Goal: Information Seeking & Learning: Compare options

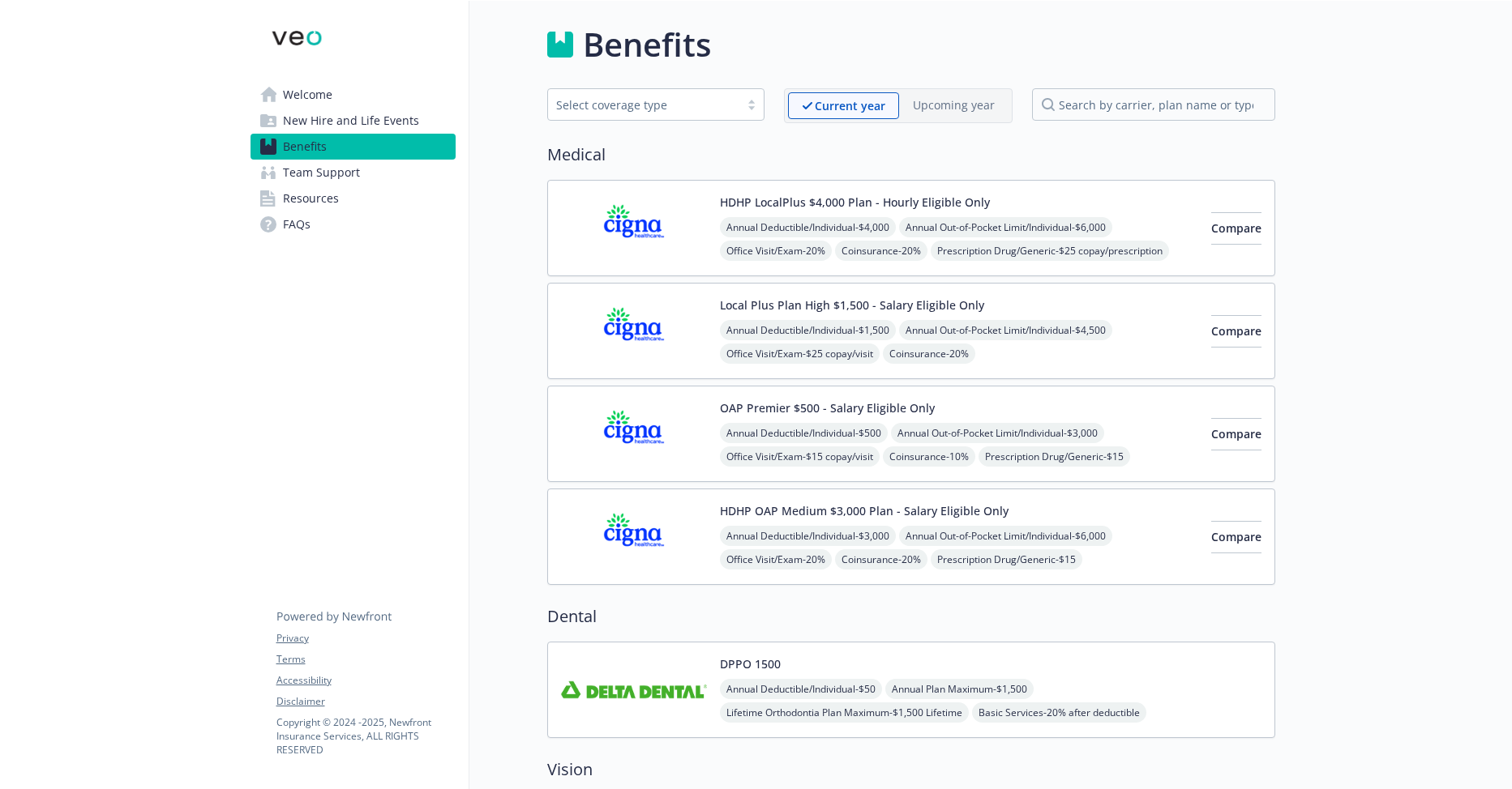
drag, startPoint x: 428, startPoint y: 723, endPoint x: 390, endPoint y: 723, distance: 38.0
click at [390, 723] on p "Copyright © [DATE] - [DATE] , Newfront Insurance Services, ALL RIGHTS RESERVED" at bounding box center [365, 736] width 178 height 42
click at [330, 90] on span "Welcome" at bounding box center [307, 95] width 49 height 26
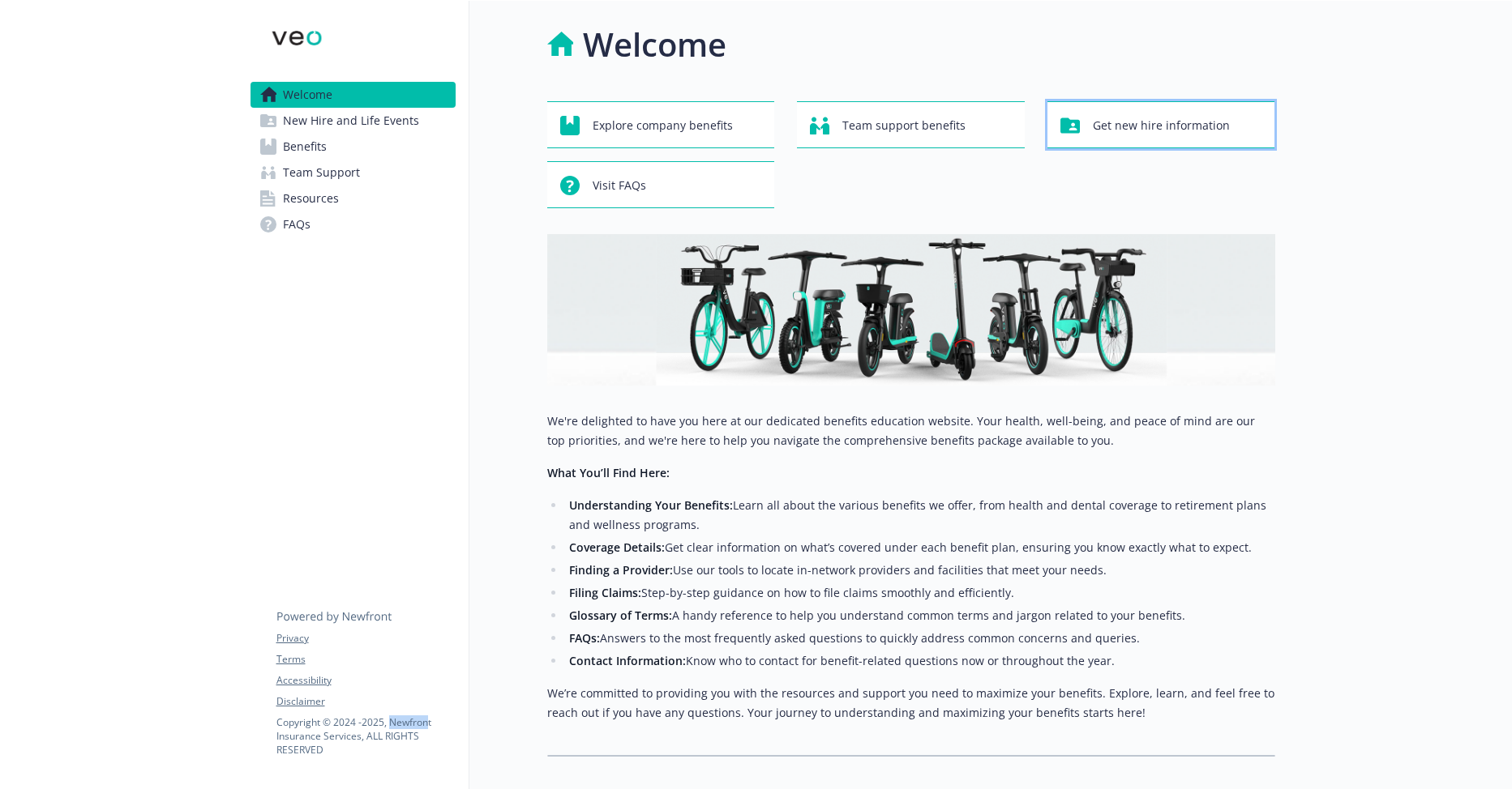
click at [1117, 137] on span "Get new hire information" at bounding box center [1160, 126] width 137 height 31
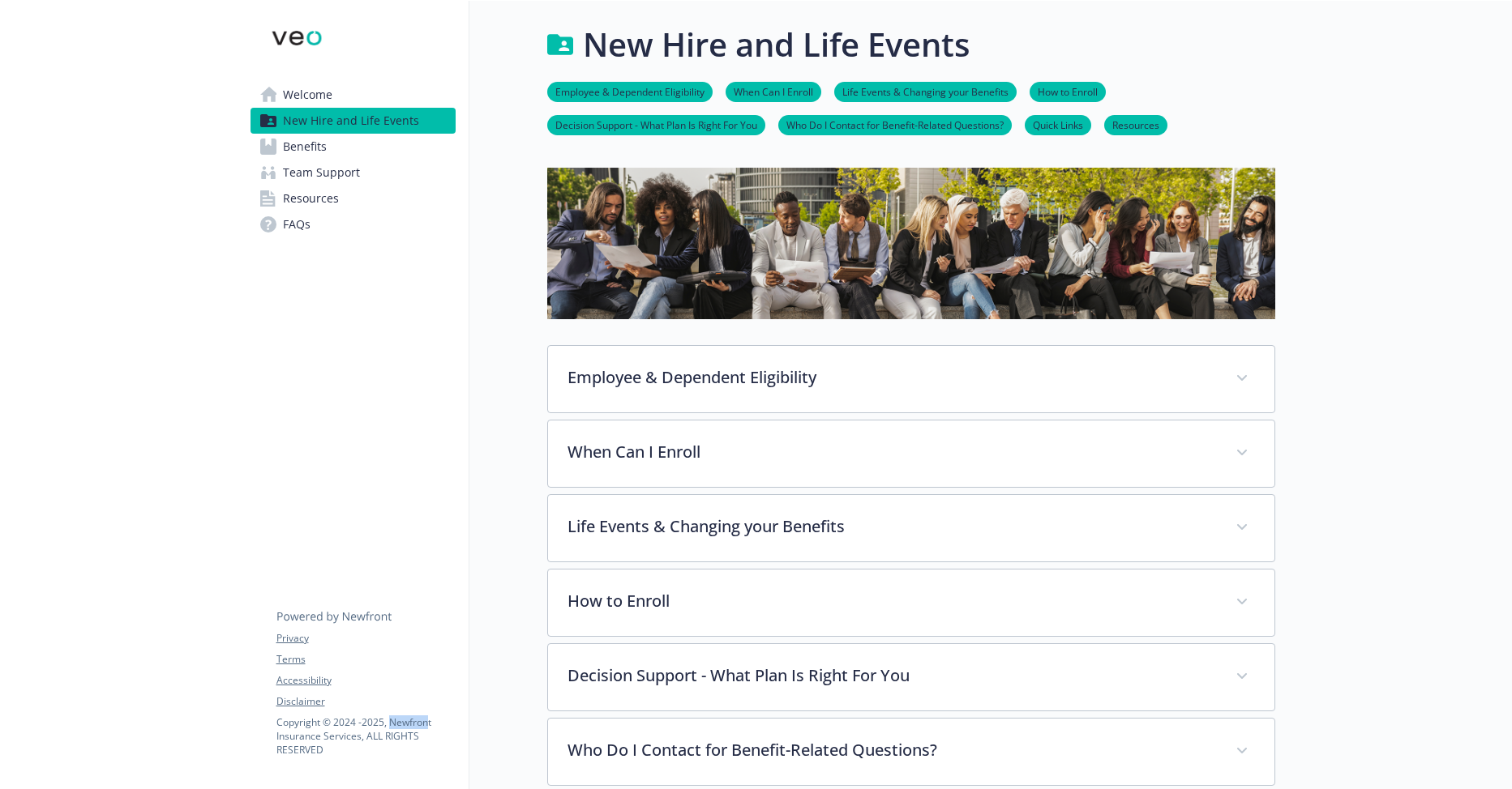
click at [320, 93] on span "Welcome" at bounding box center [307, 95] width 49 height 26
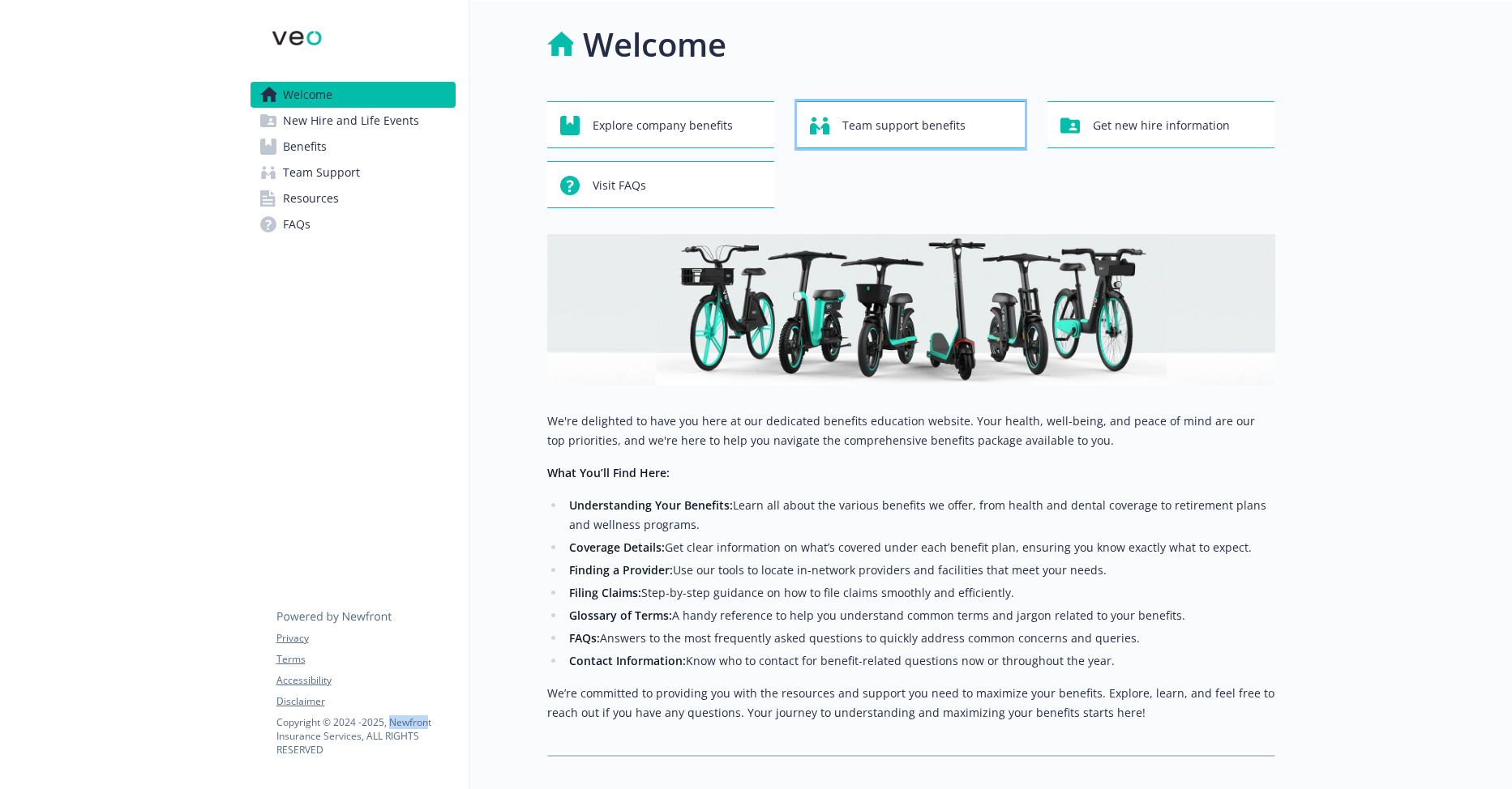
click at [852, 126] on span "Team support benefits" at bounding box center [904, 126] width 123 height 31
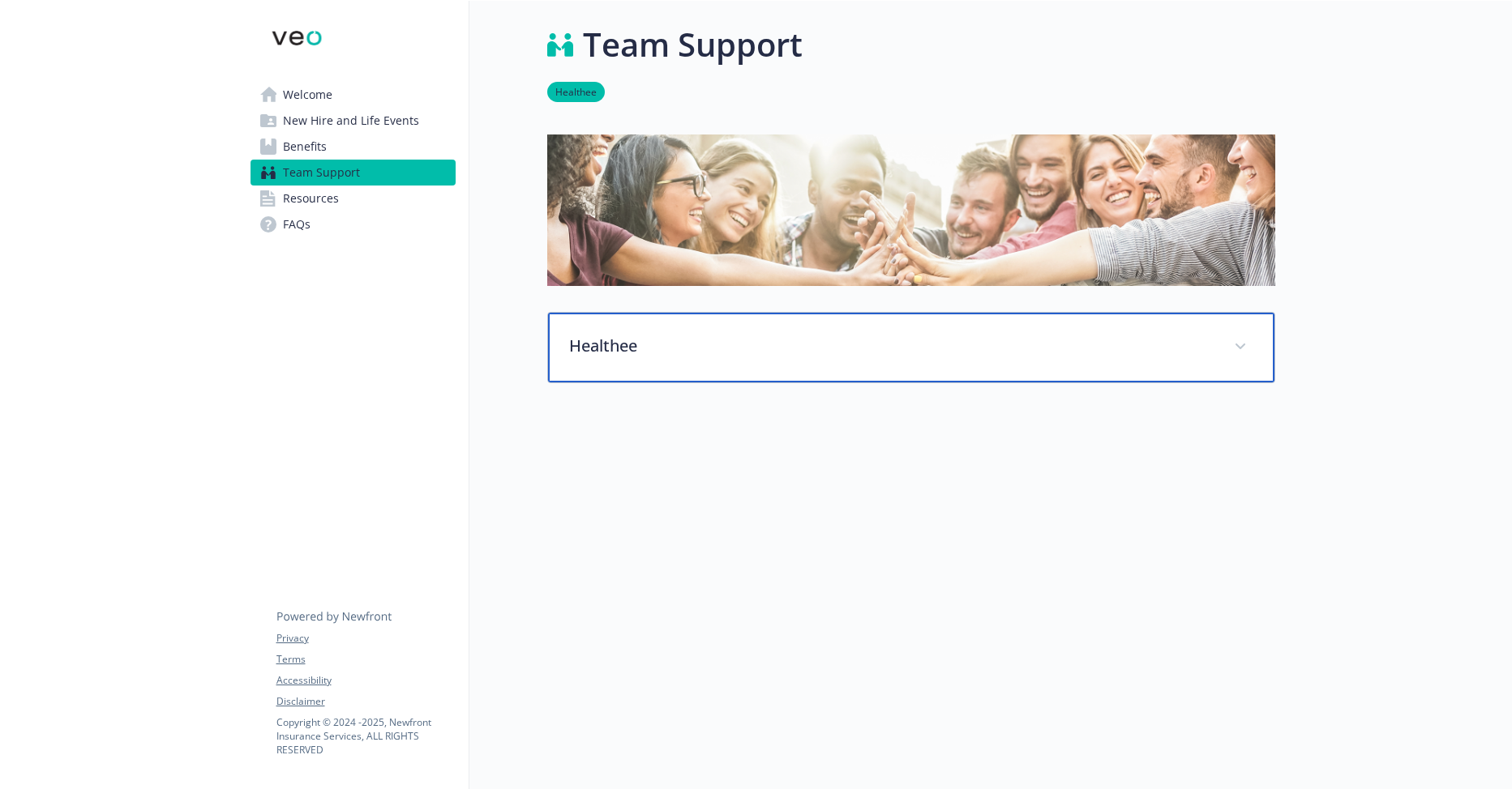
click at [1242, 348] on icon at bounding box center [1240, 347] width 10 height 6
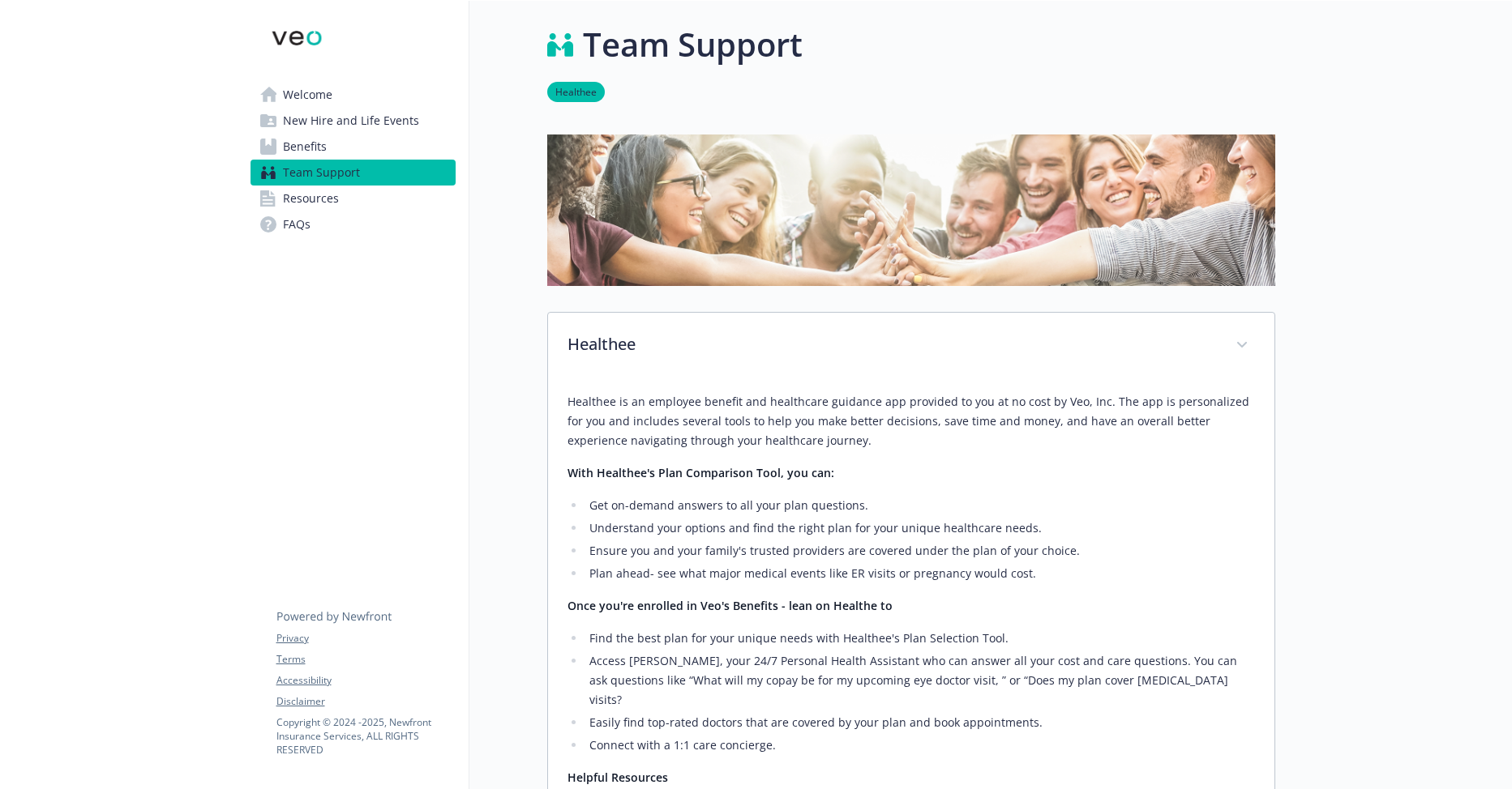
click at [362, 90] on link "Welcome" at bounding box center [354, 95] width 205 height 26
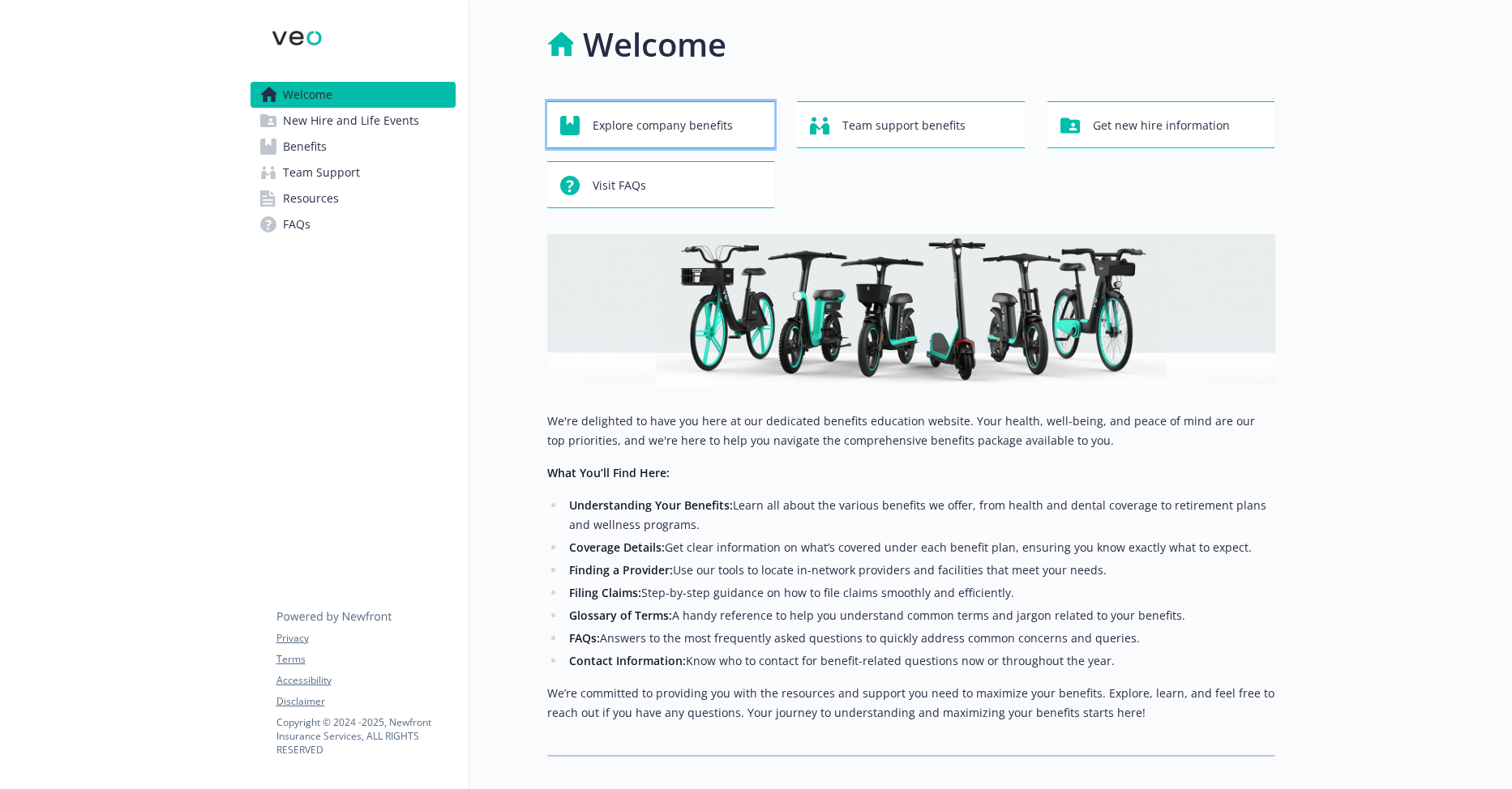
click at [659, 127] on span "Explore company benefits" at bounding box center [663, 126] width 140 height 31
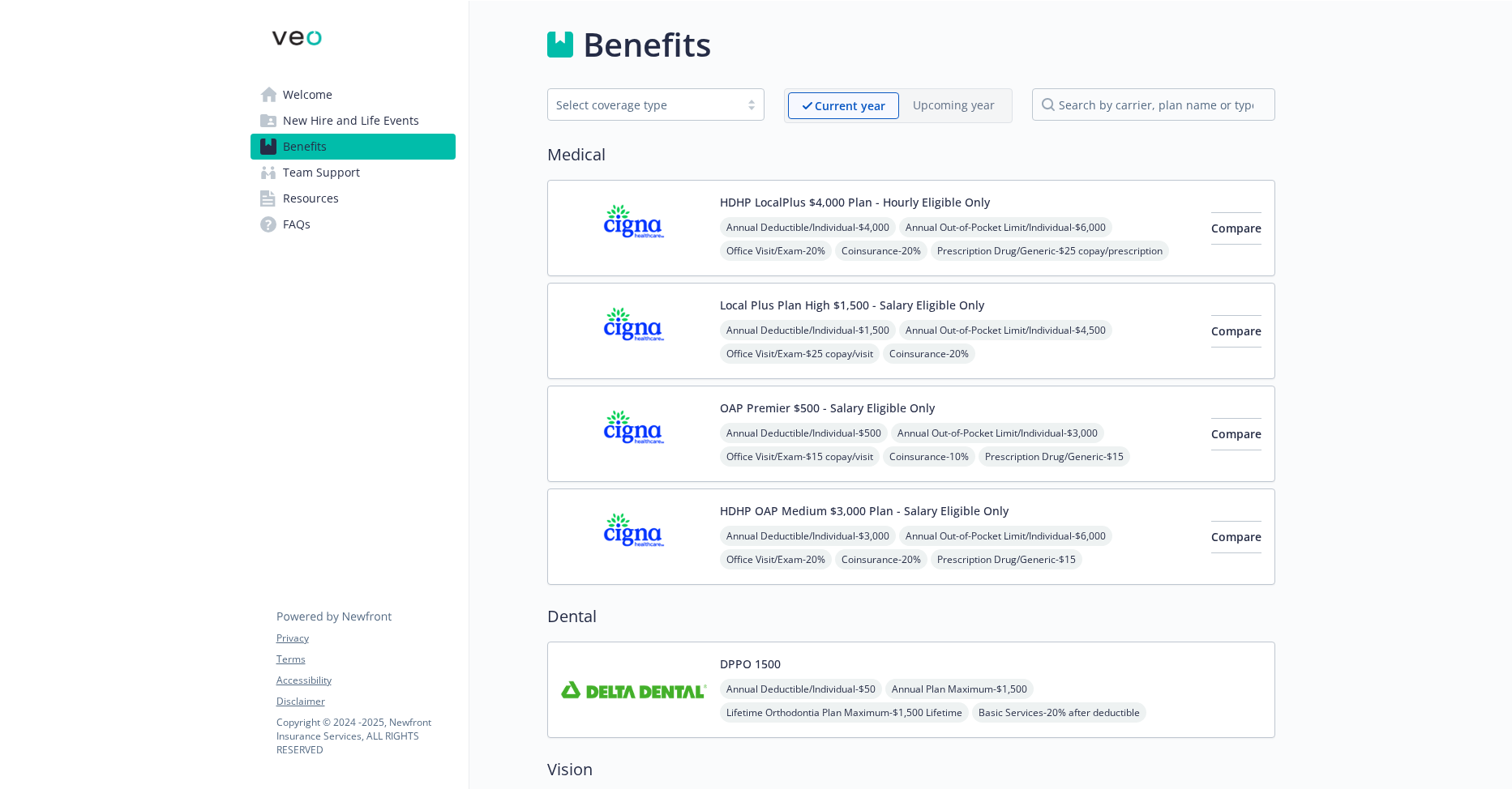
click at [1139, 247] on div "Annual Deductible/Individual - $4,000 Annual Out-of-Pocket Limit/Individual - $…" at bounding box center [959, 274] width 478 height 115
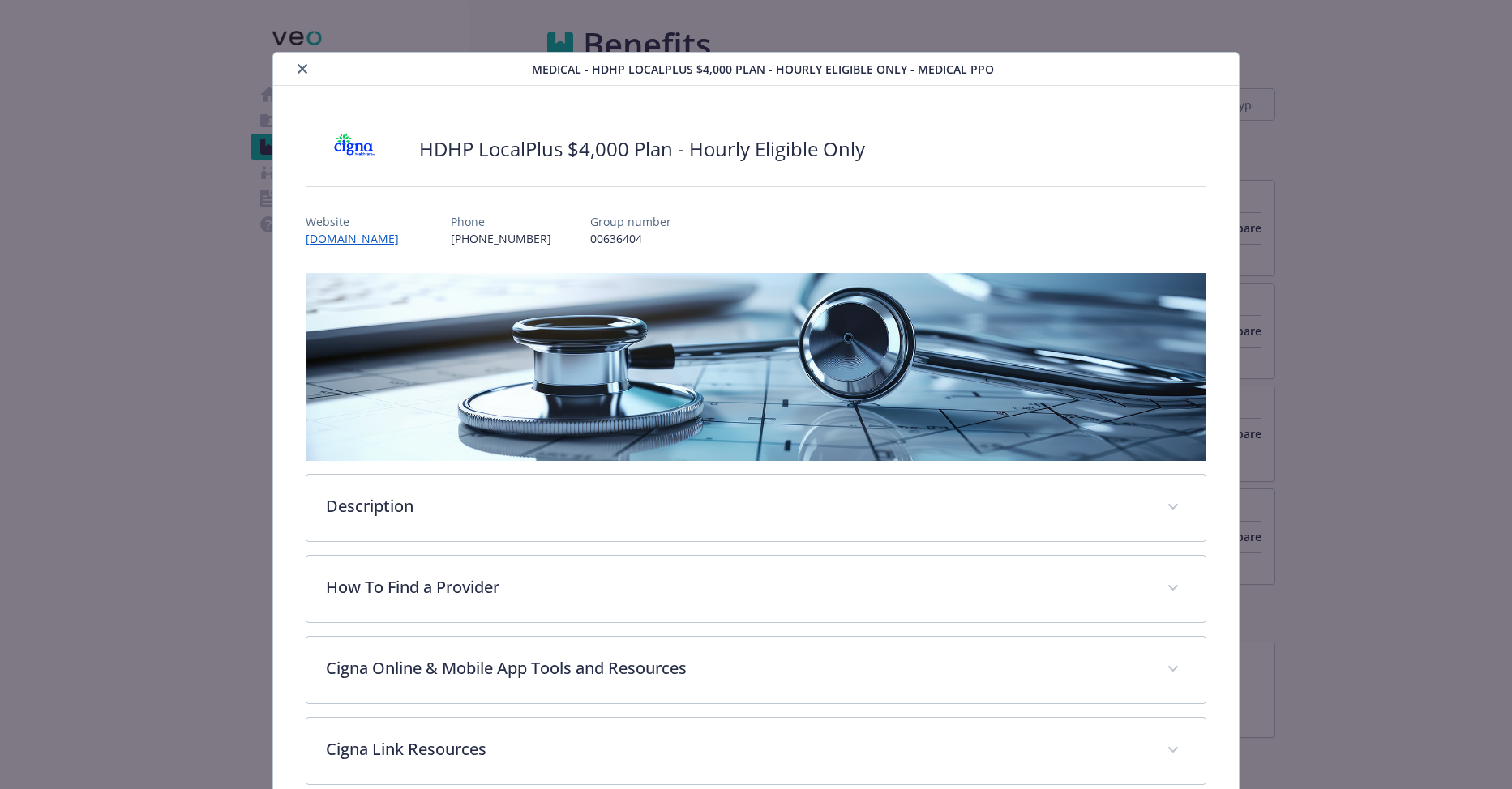
scroll to position [48, 0]
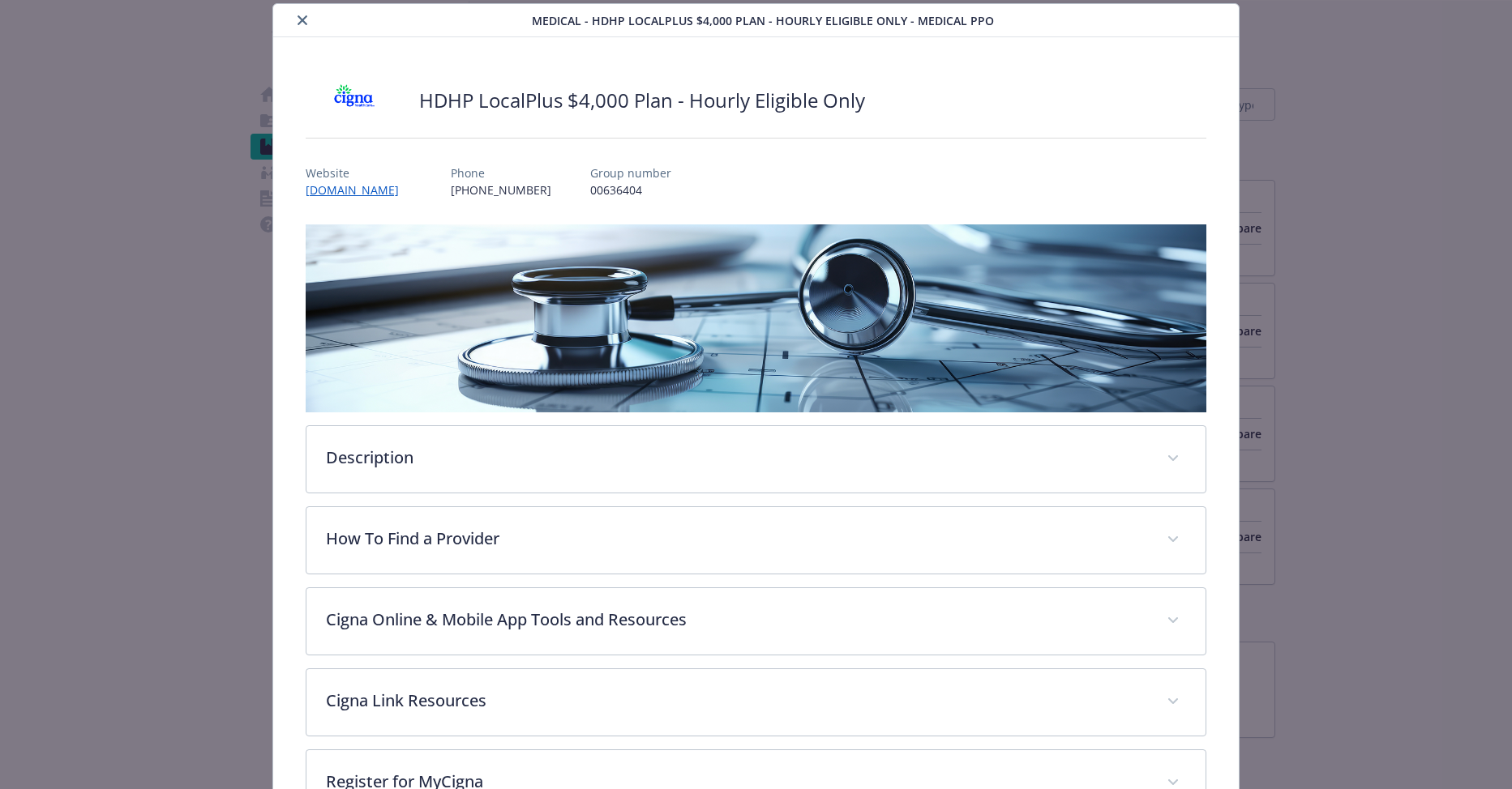
click at [1277, 109] on div "Medical - HDHP LocalPlus $4,000 Plan - Hourly Eligible Only - Medical PPO HDHP …" at bounding box center [756, 713] width 1210 height 1421
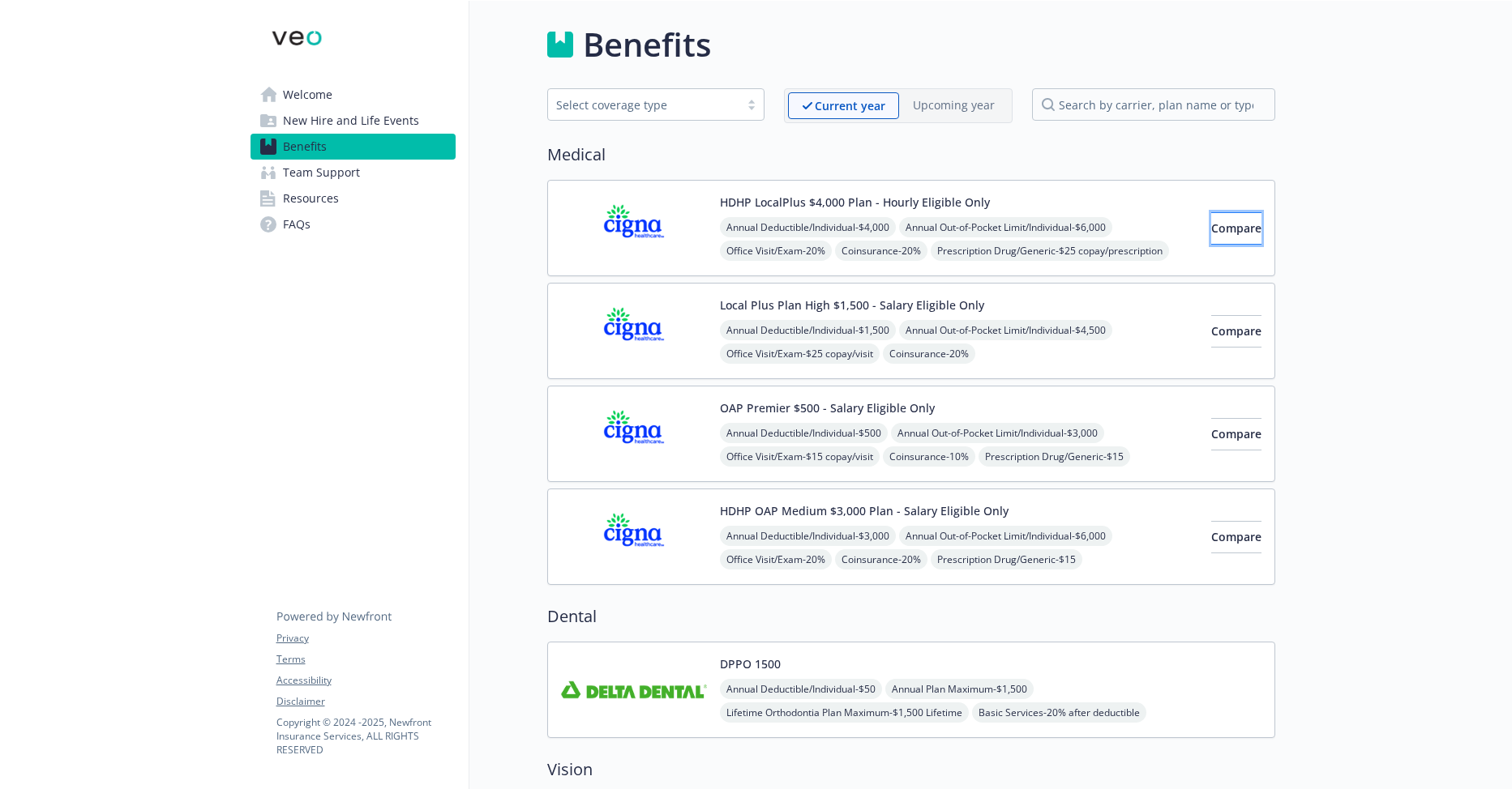
click at [1227, 227] on span "Compare" at bounding box center [1237, 228] width 50 height 15
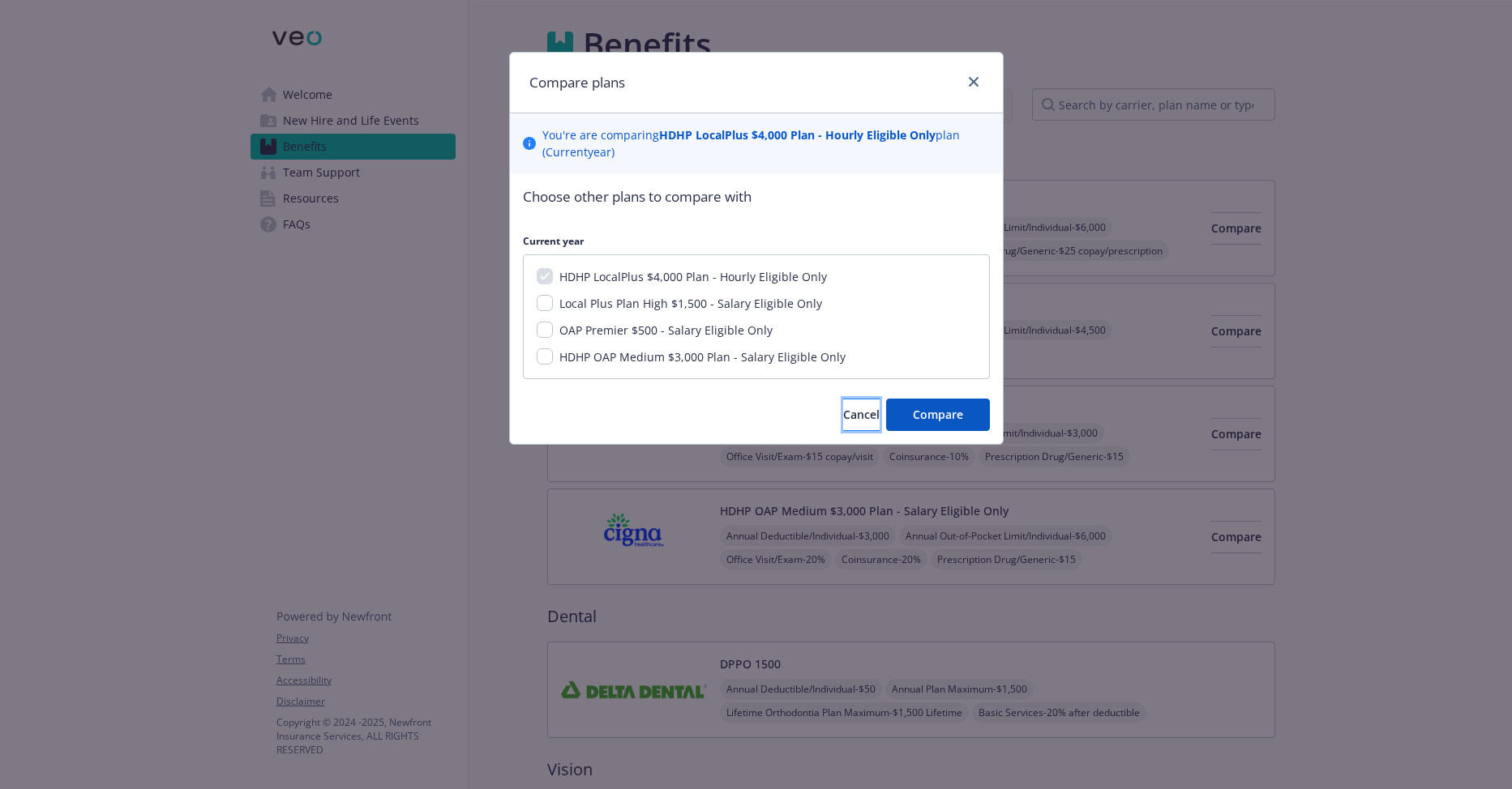
click at [844, 417] on span "Cancel" at bounding box center [862, 414] width 37 height 15
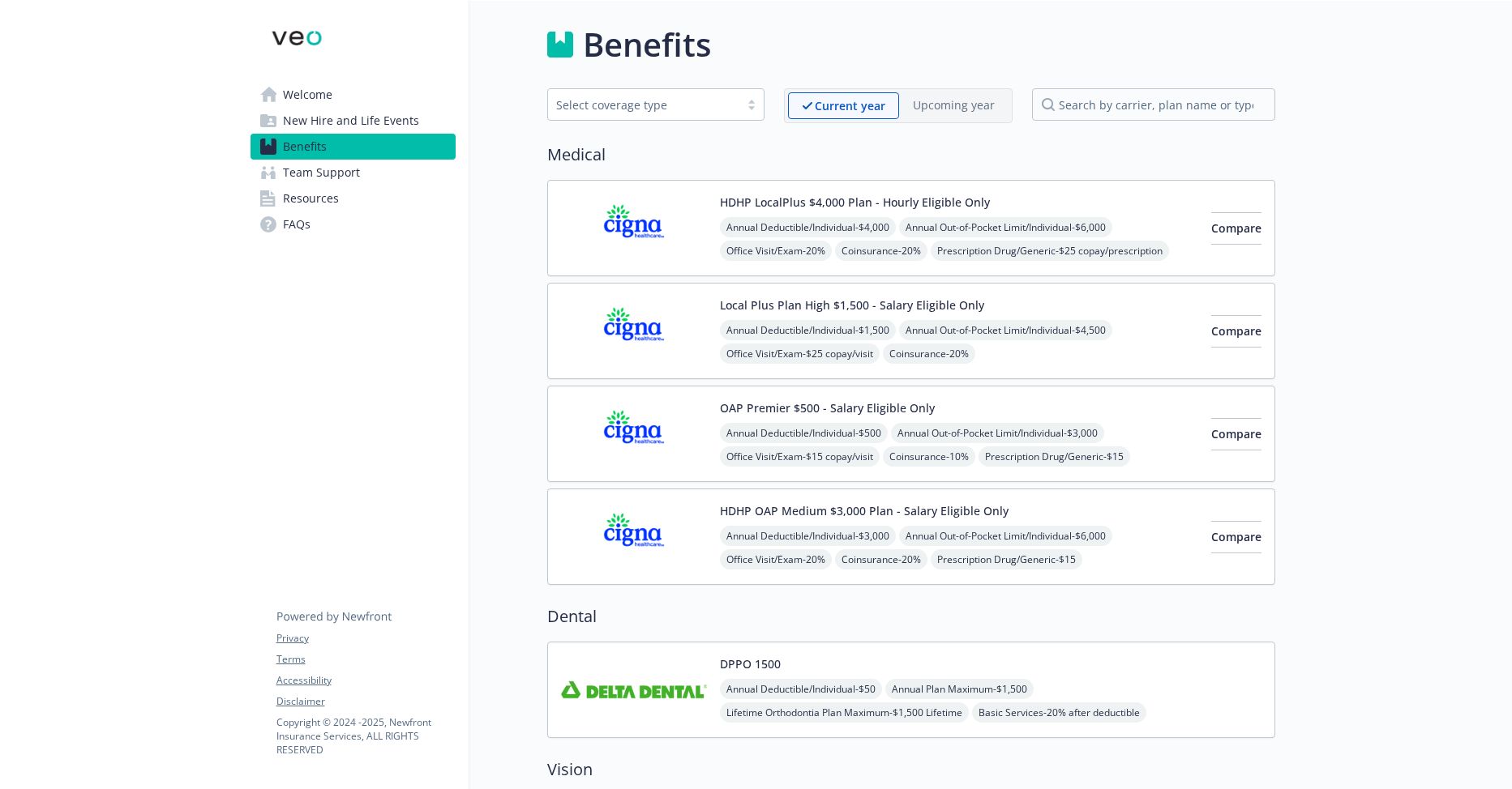
click at [331, 173] on span "Team Support" at bounding box center [322, 172] width 77 height 26
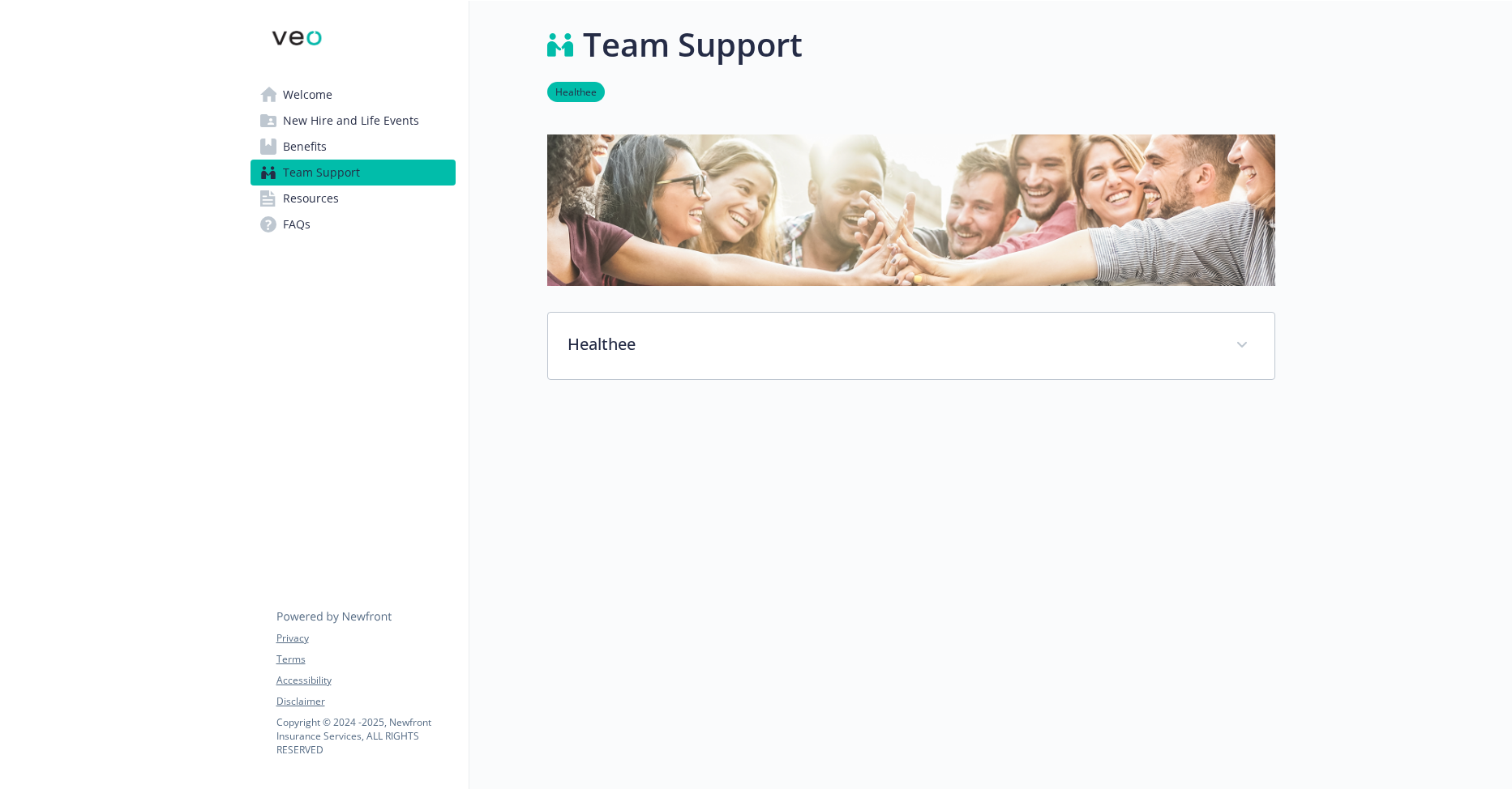
click at [324, 188] on span "Resources" at bounding box center [311, 198] width 56 height 26
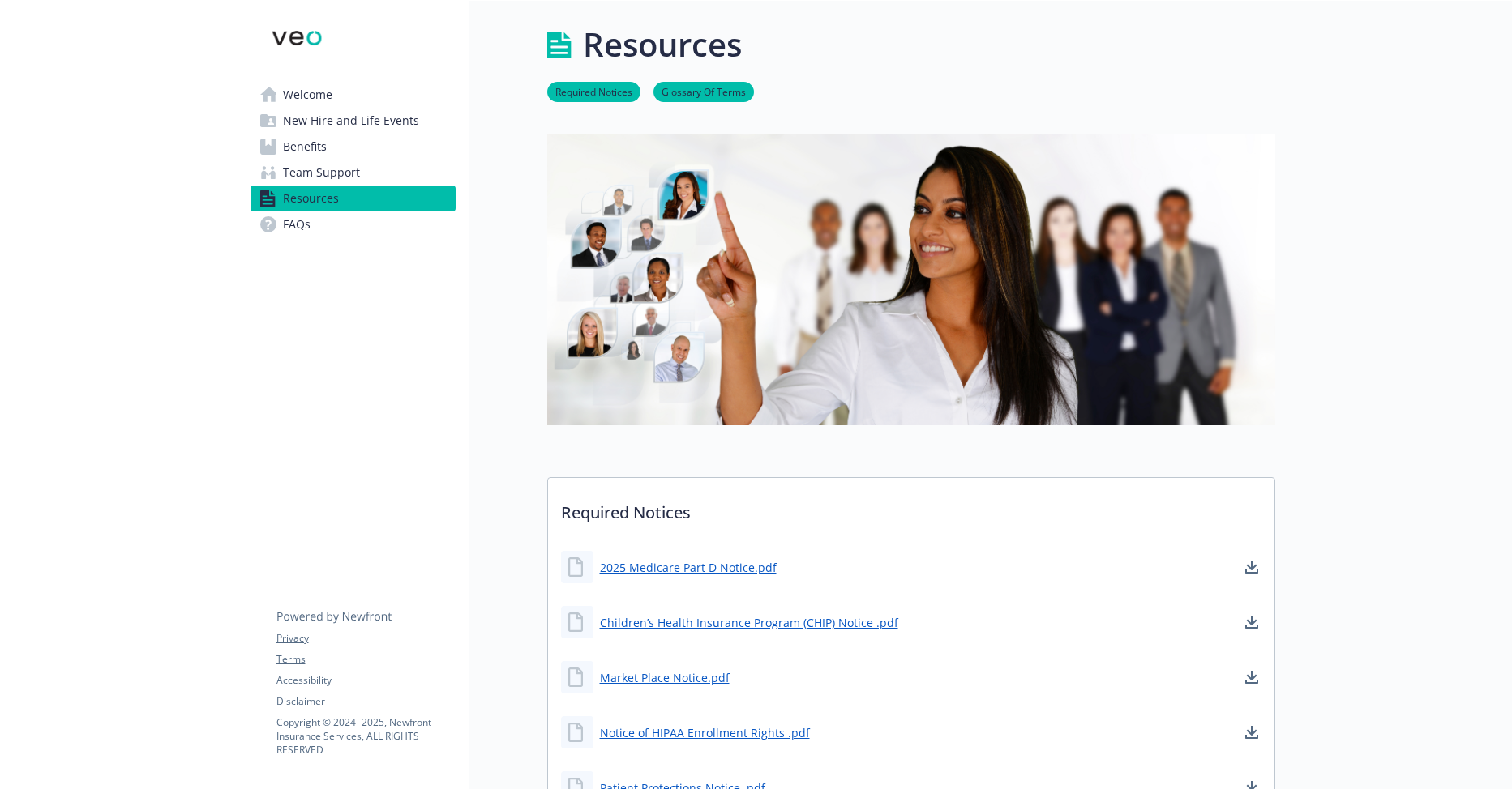
click at [340, 147] on link "Benefits" at bounding box center [354, 146] width 205 height 26
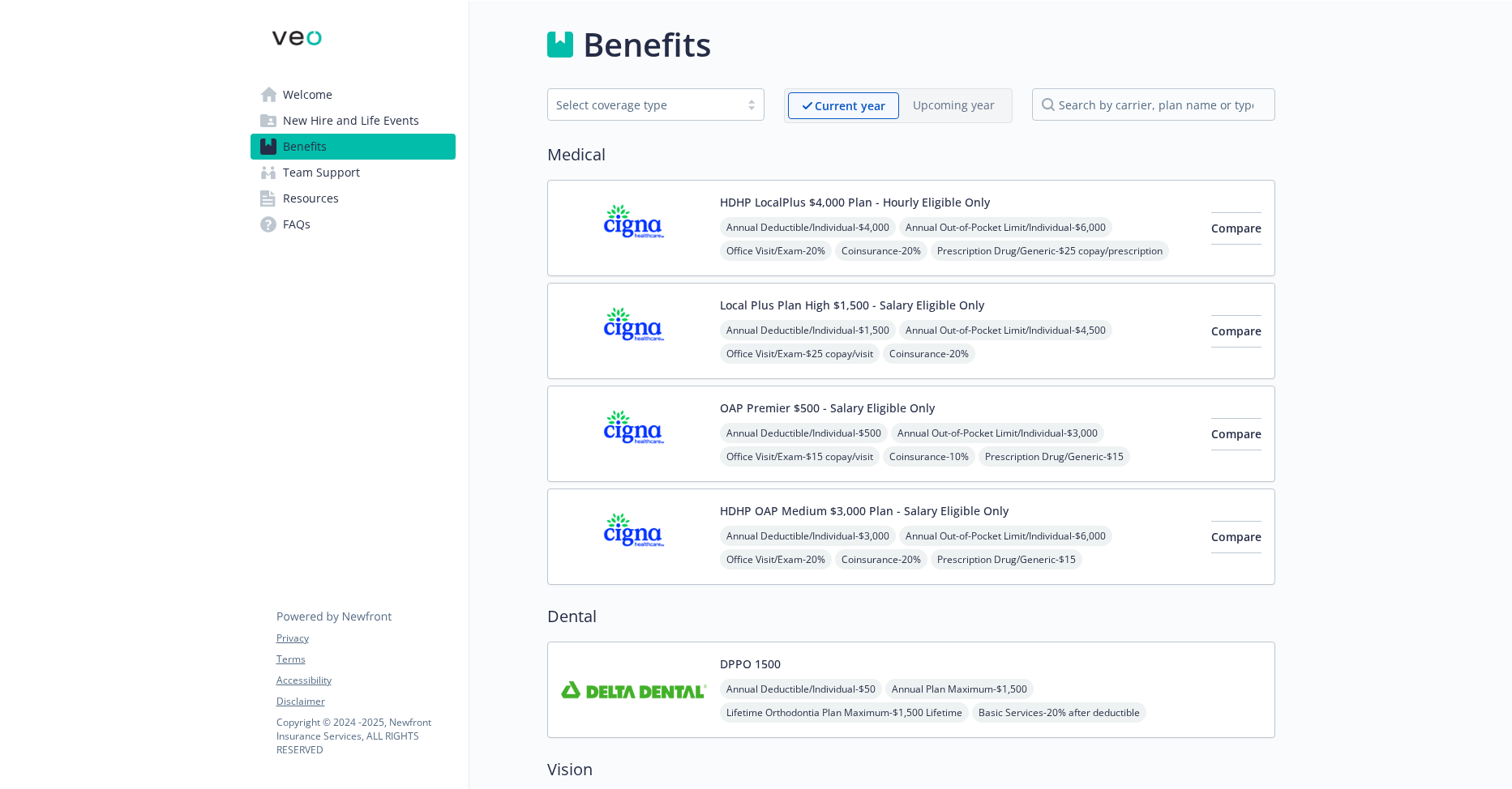
scroll to position [324, 0]
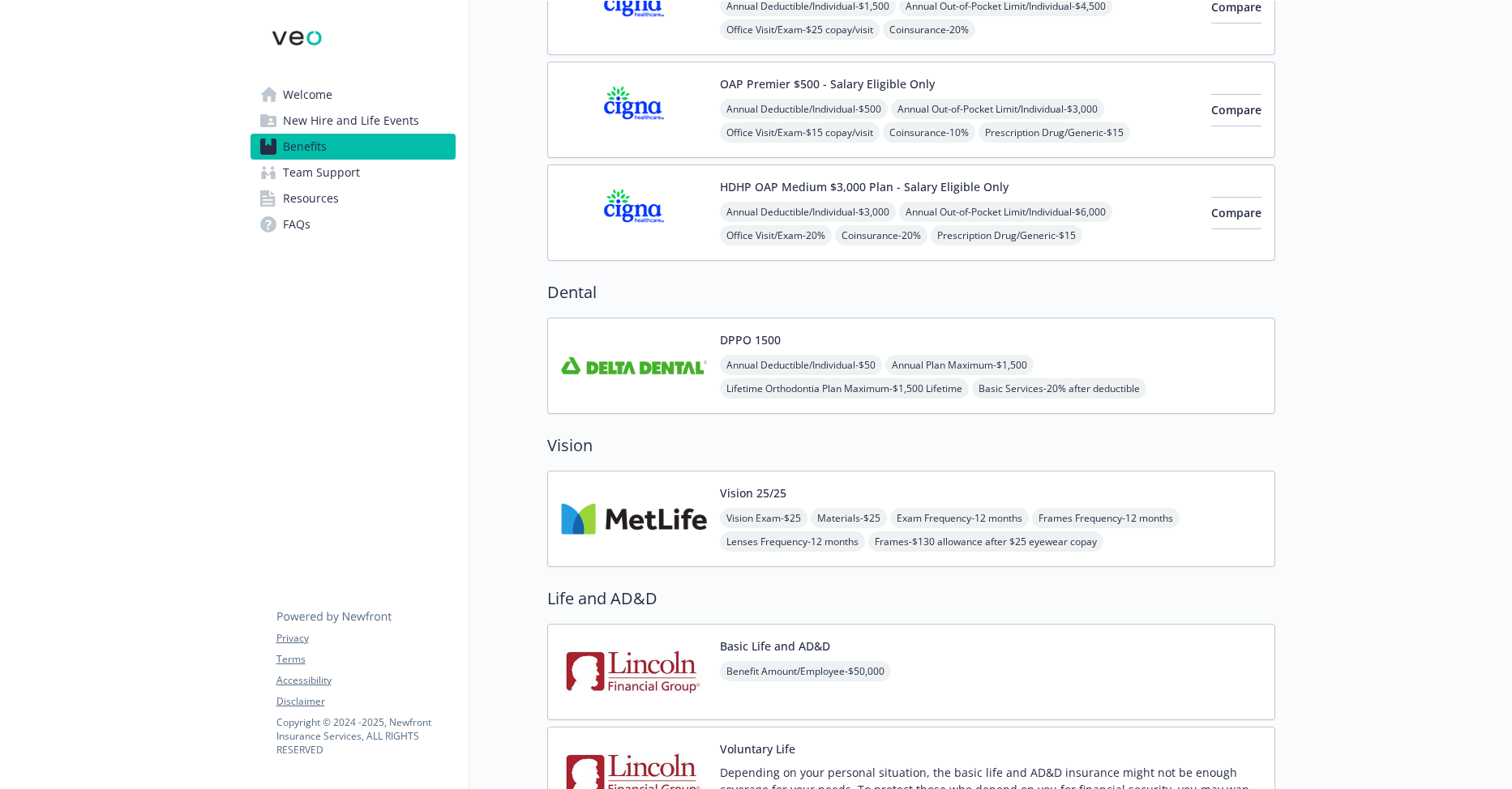
click at [1123, 345] on div "DPPO 1500 Annual Deductible/Individual - $50 Annual Plan Maximum - $1,500 Lifet…" at bounding box center [990, 365] width 541 height 69
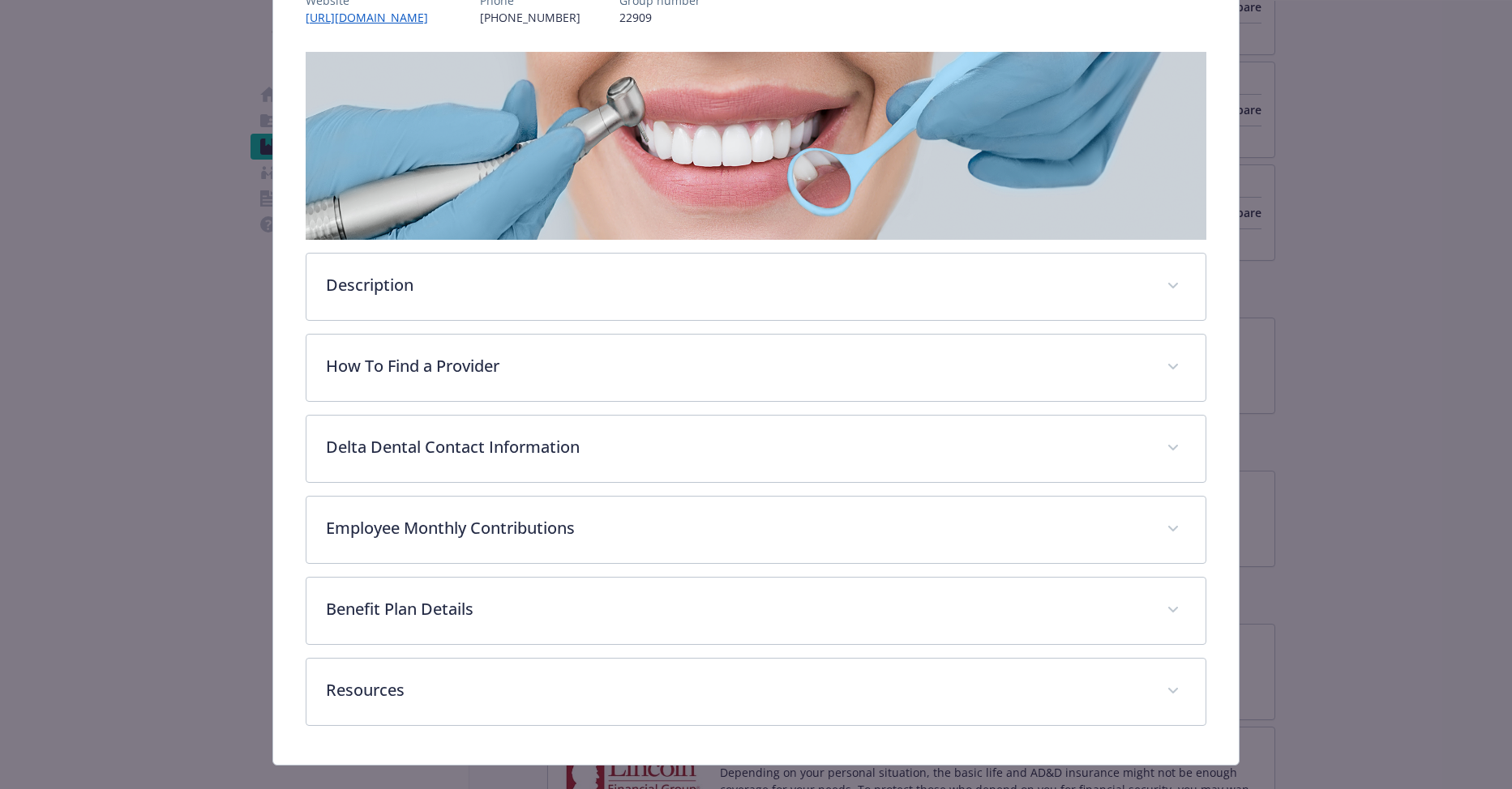
scroll to position [248, 0]
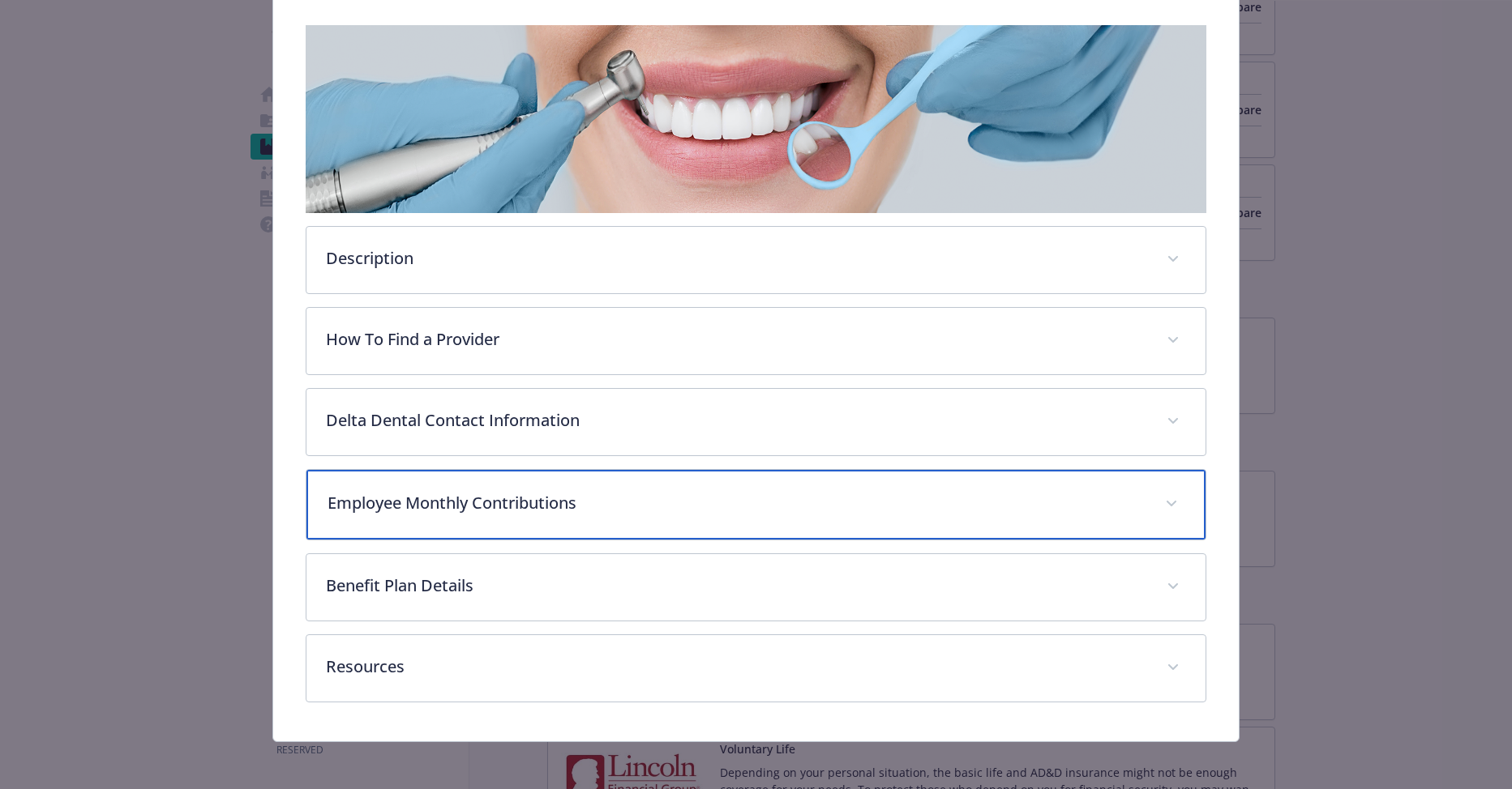
click at [629, 513] on div "Employee Monthly Contributions" at bounding box center [756, 505] width 900 height 70
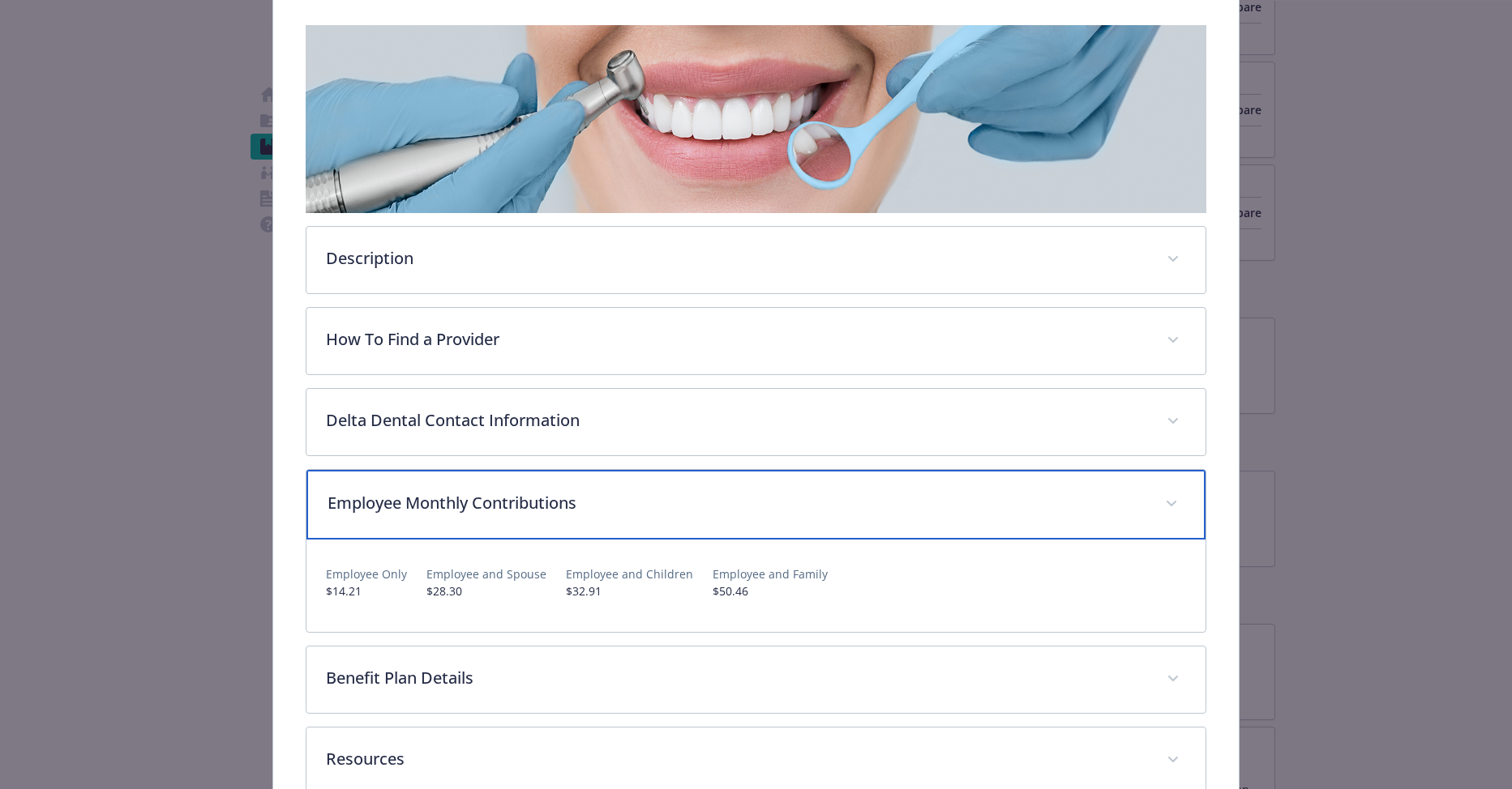
scroll to position [329, 0]
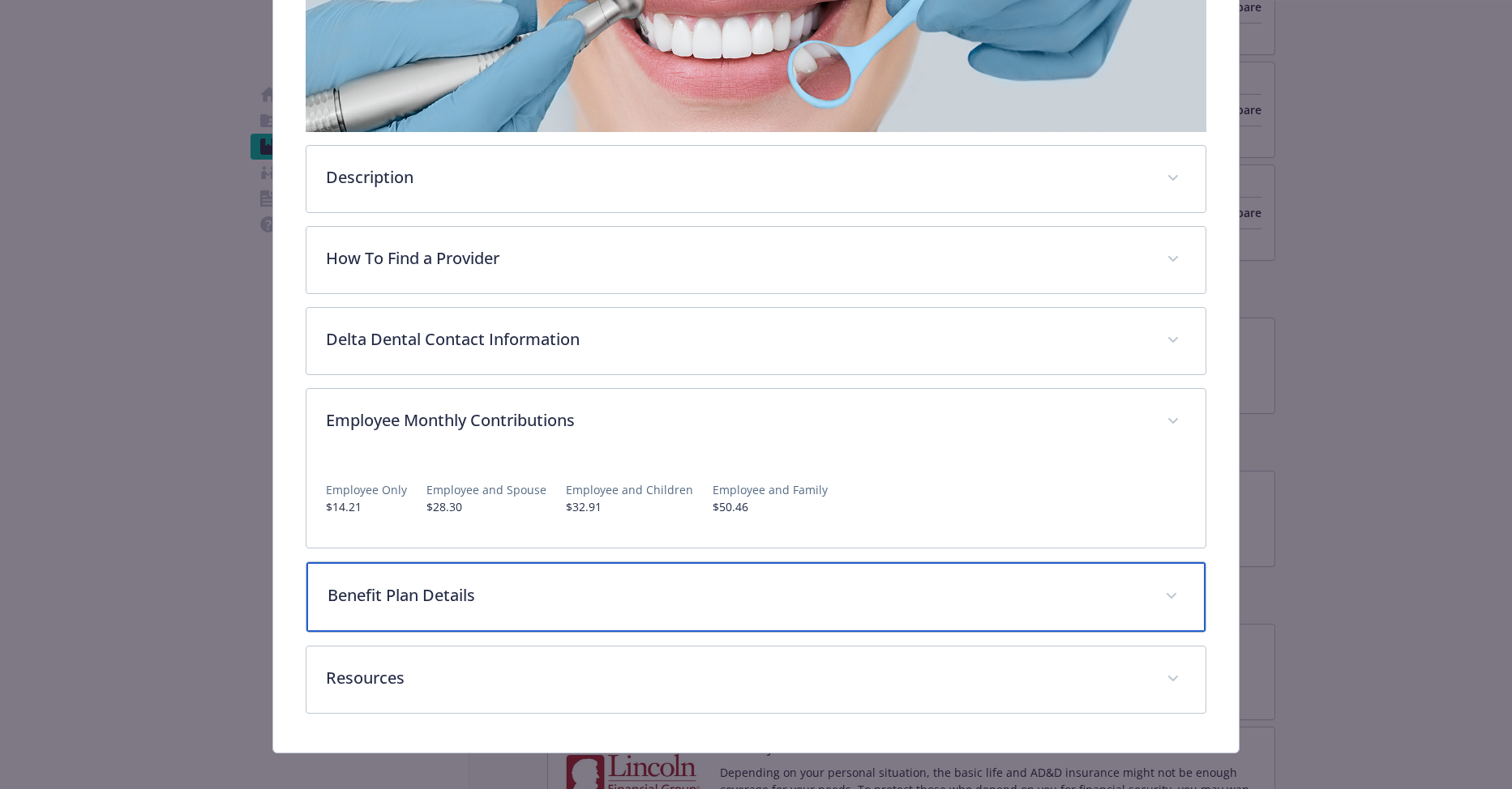
click at [663, 598] on p "Benefit Plan Details" at bounding box center [736, 595] width 818 height 24
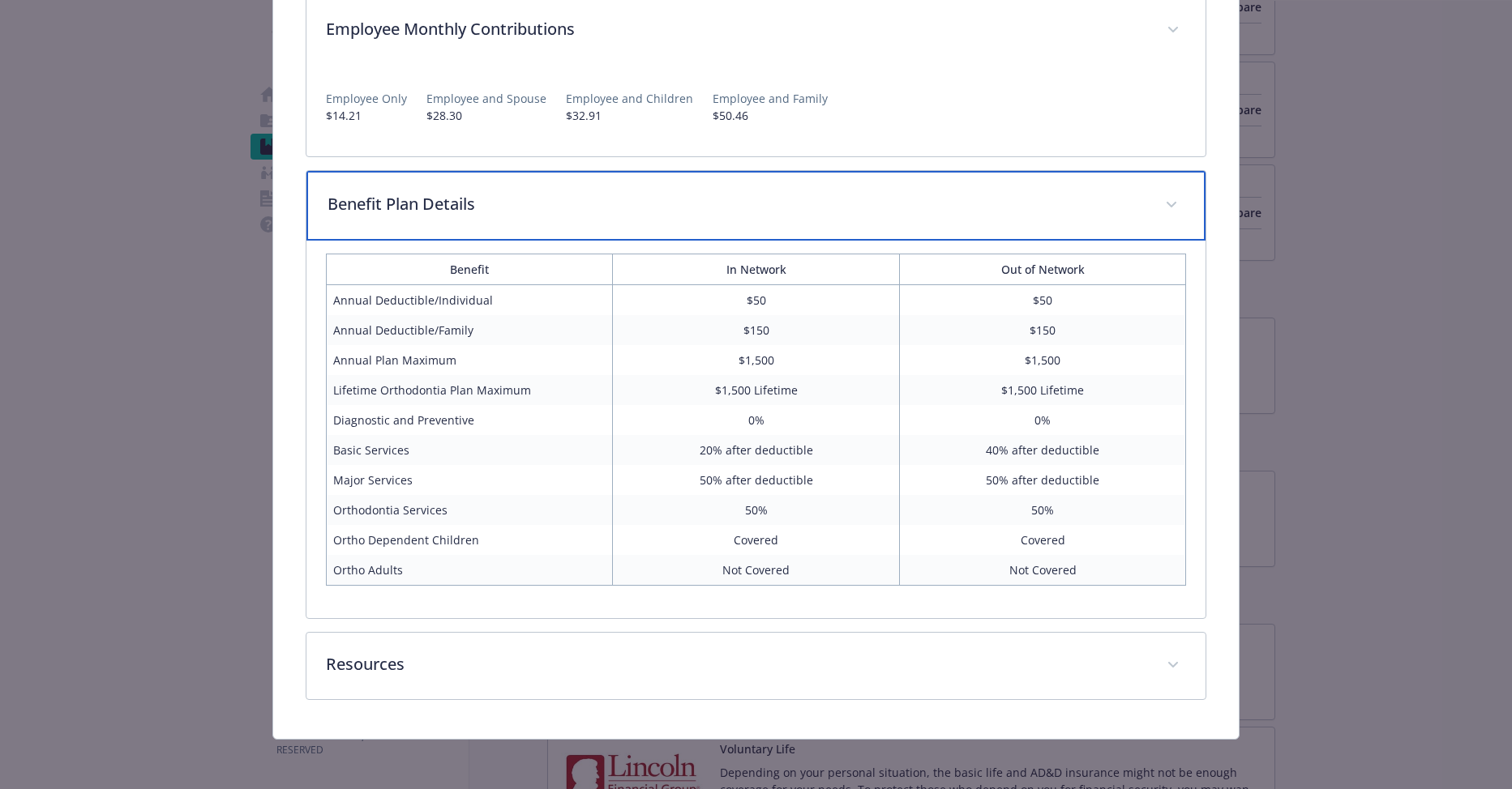
scroll to position [721, 0]
click at [626, 187] on div "Benefit Plan Details" at bounding box center [756, 205] width 900 height 70
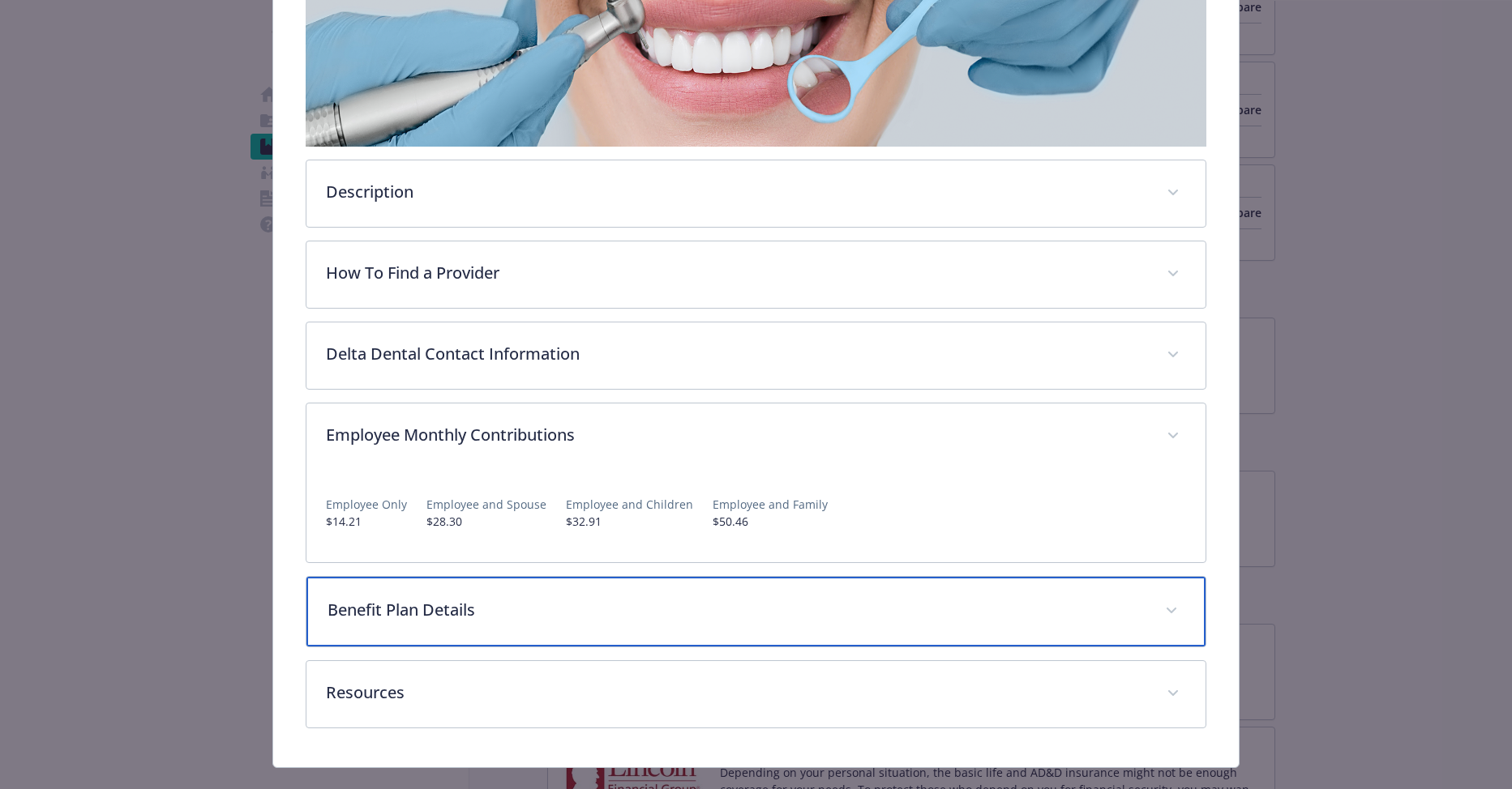
scroll to position [182, 0]
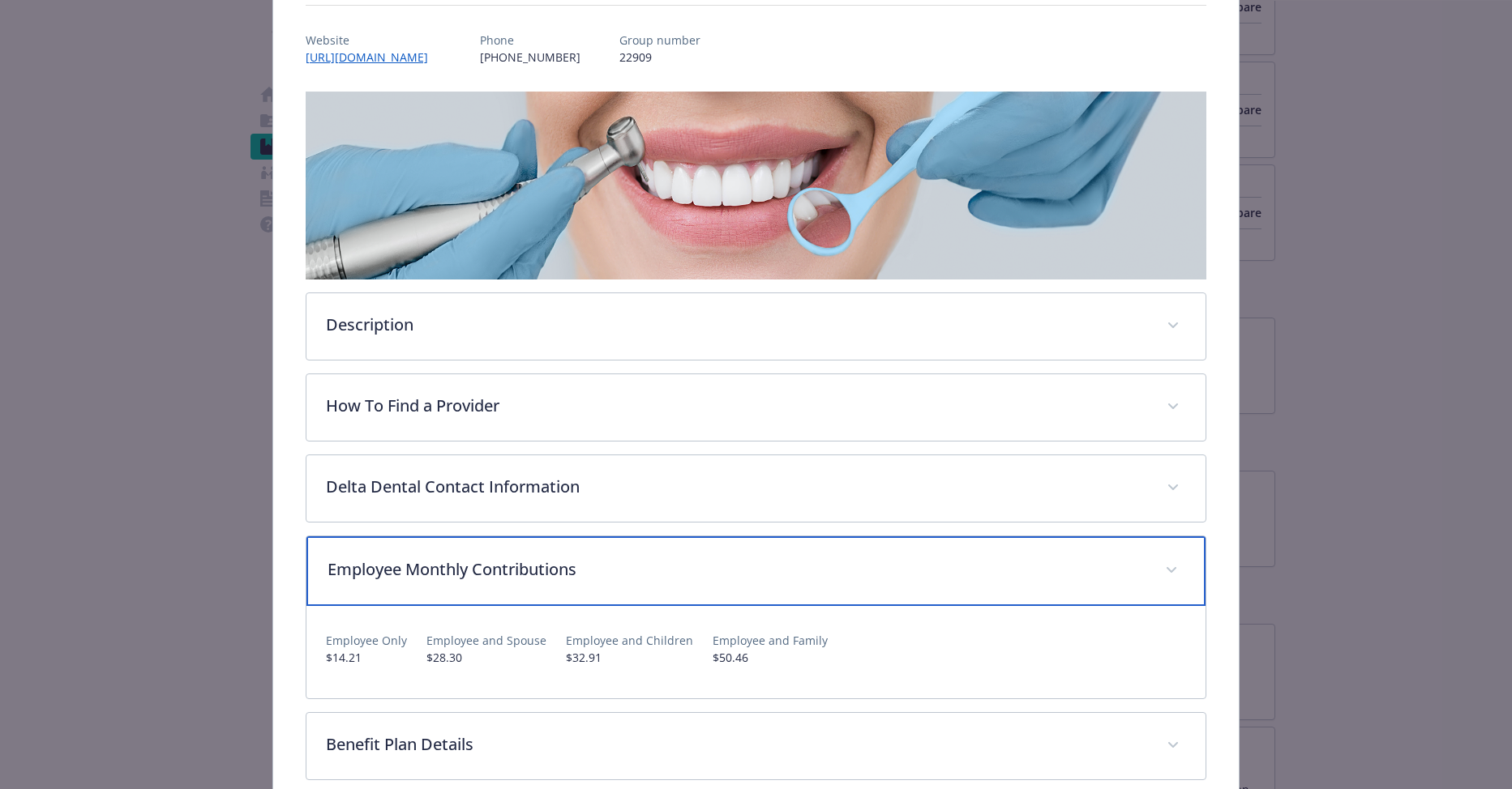
click at [652, 574] on p "Employee Monthly Contributions" at bounding box center [736, 569] width 818 height 24
click at [552, 574] on p "Employee Monthly Contributions" at bounding box center [736, 569] width 818 height 24
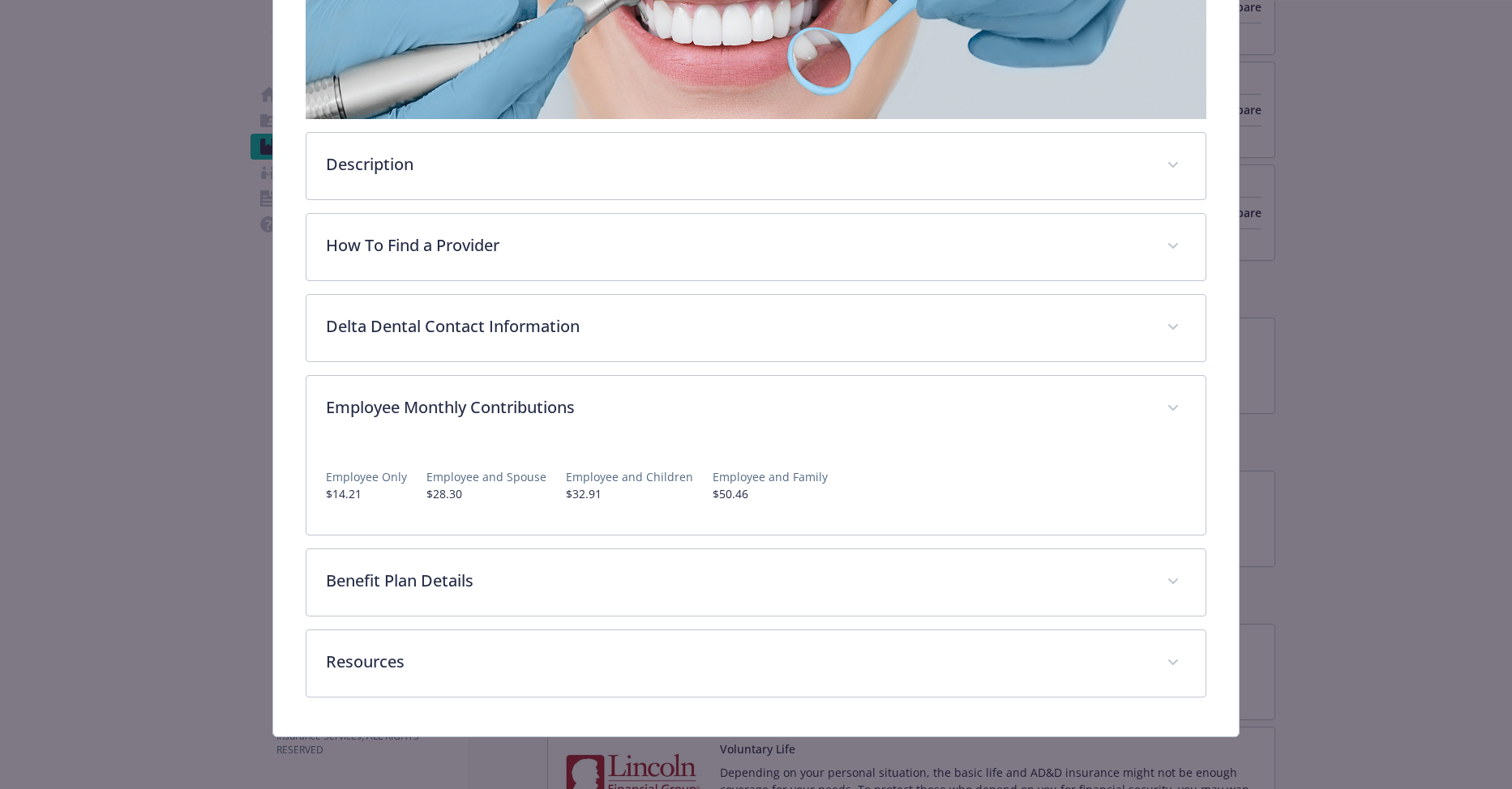
scroll to position [341, 0]
drag, startPoint x: 758, startPoint y: 490, endPoint x: 654, endPoint y: 492, distance: 104.0
click at [654, 492] on div "Employee Only $14.21 Employee and Spouse $28.30 Employee and Children $32.91 Em…" at bounding box center [756, 480] width 861 height 47
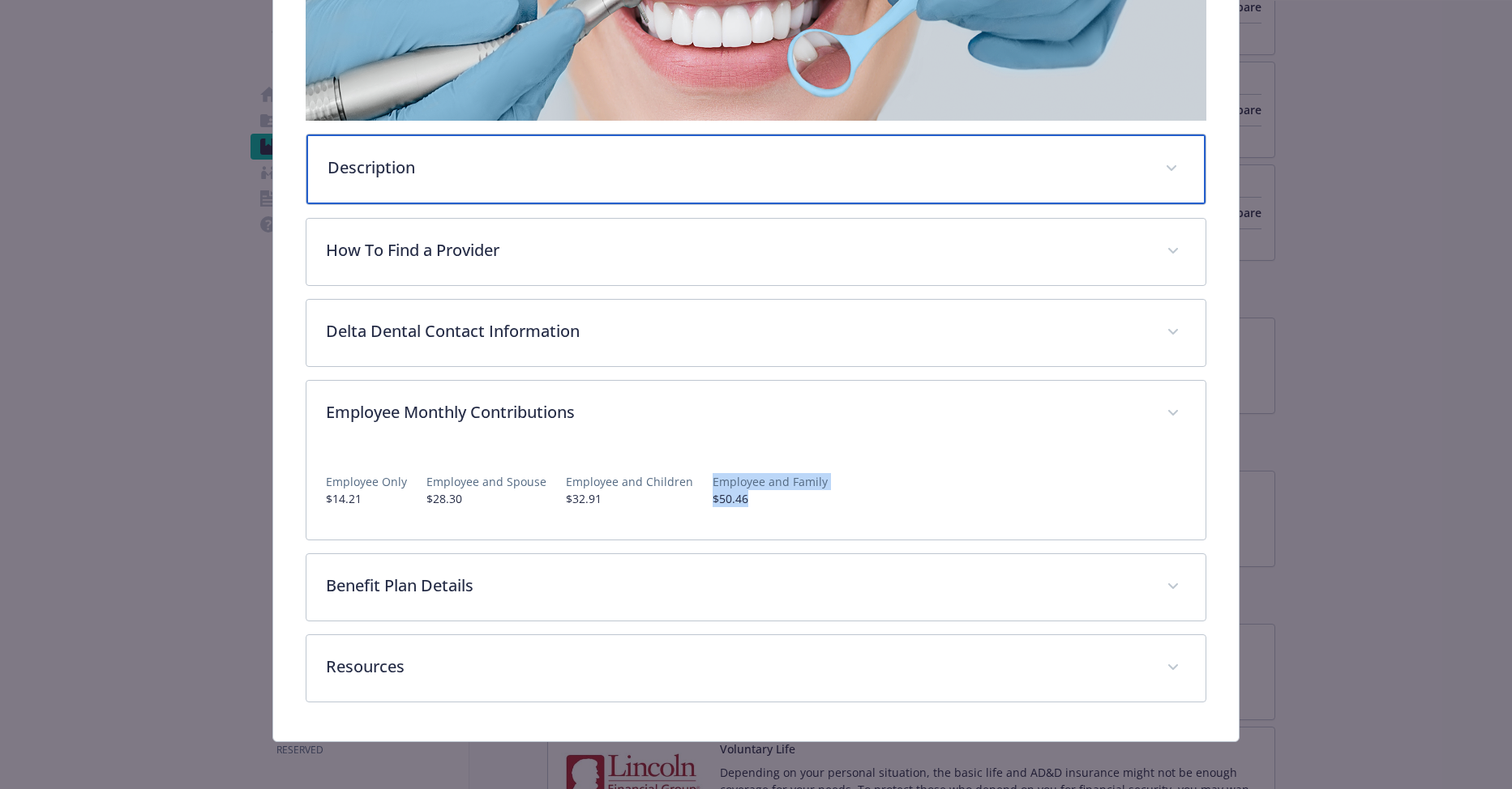
click at [506, 182] on div "Description" at bounding box center [756, 169] width 900 height 70
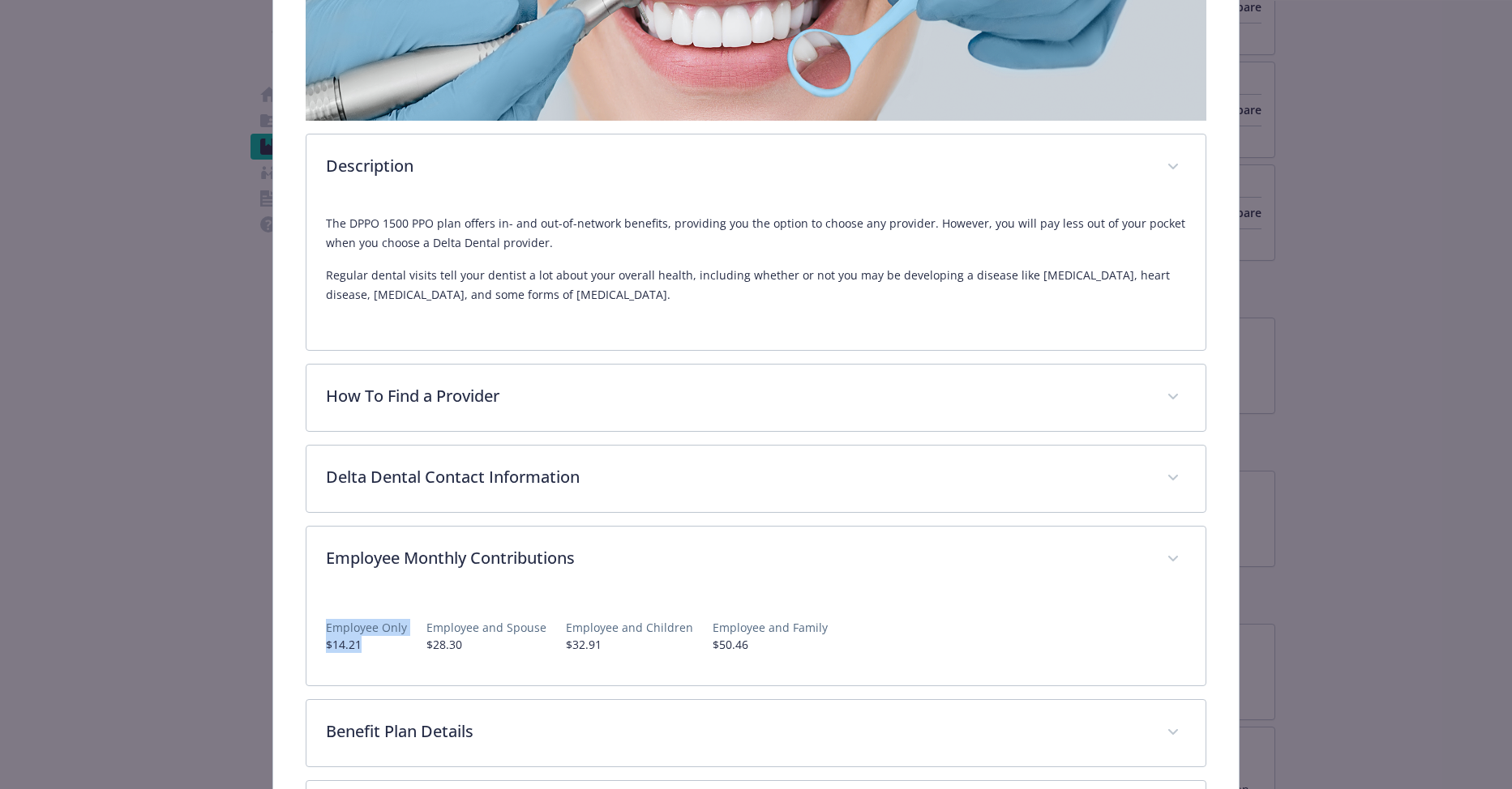
drag, startPoint x: 366, startPoint y: 648, endPoint x: 324, endPoint y: 630, distance: 45.7
click at [326, 630] on div "Employee Only $14.21" at bounding box center [367, 636] width 81 height 34
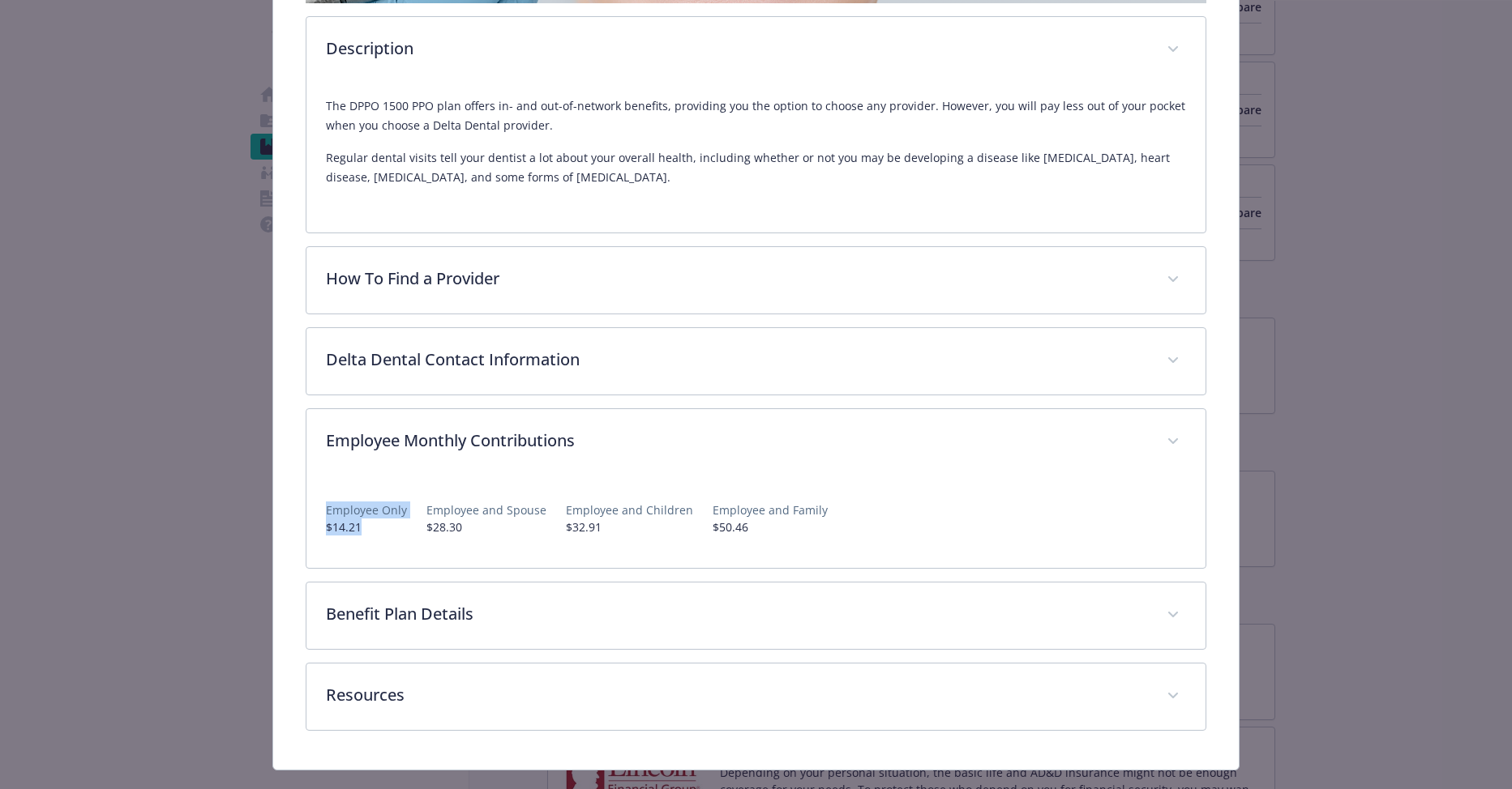
scroll to position [490, 0]
